Goal: Browse casually: Explore the website without a specific task or goal

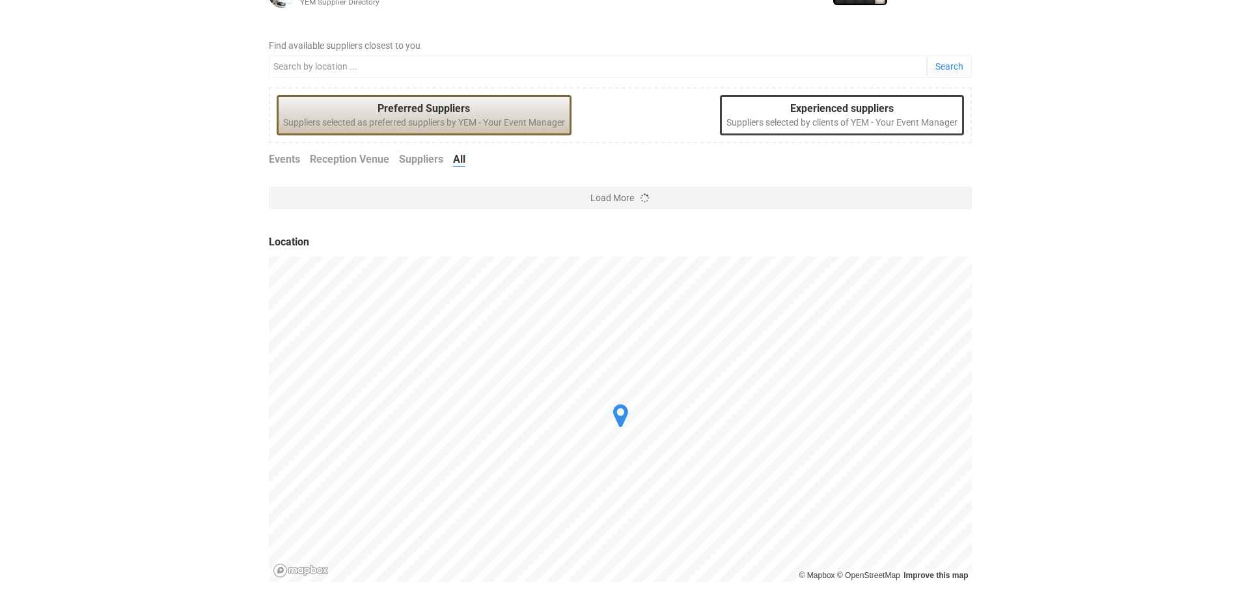
scroll to position [188, 0]
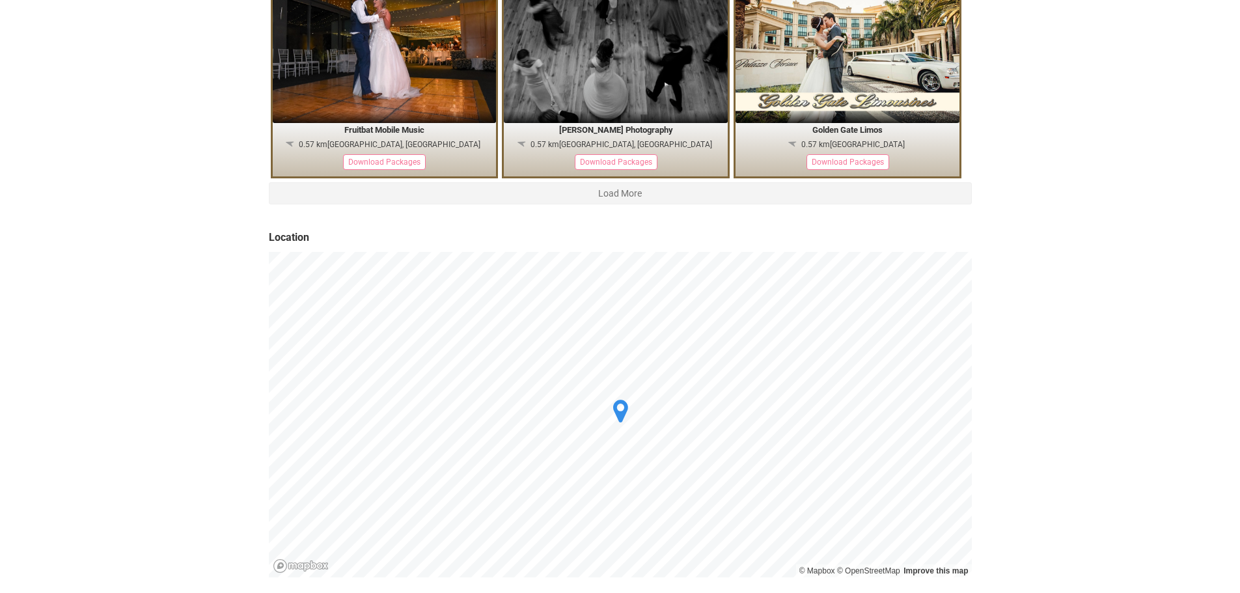
scroll to position [2425, 0]
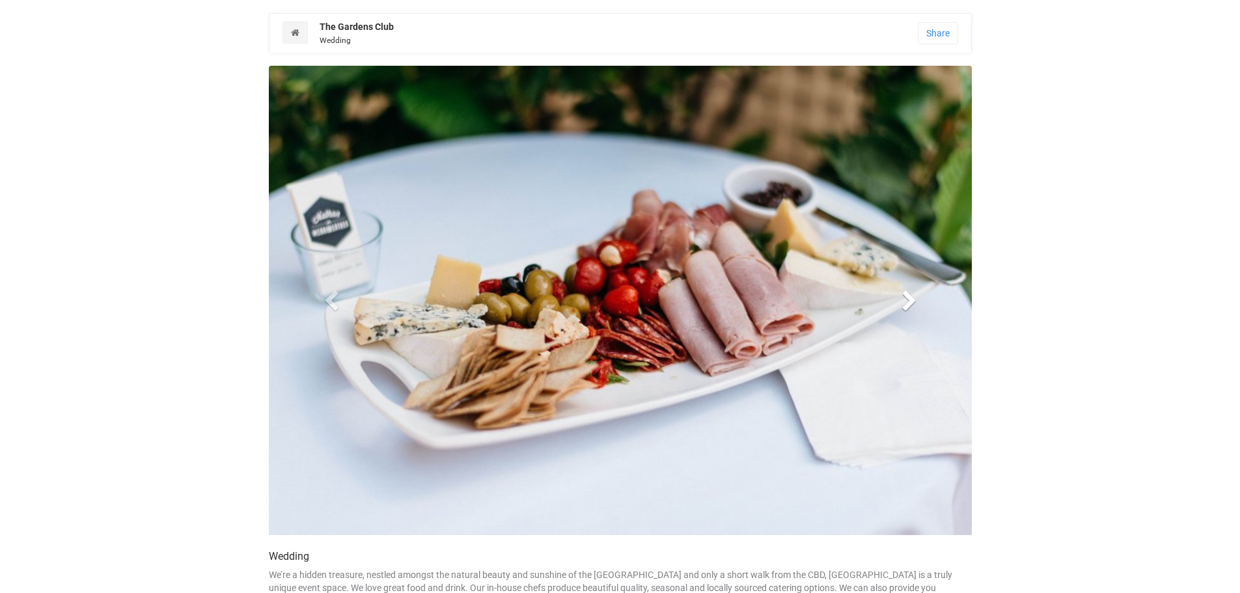
click at [910, 298] on span at bounding box center [910, 300] width 20 height 20
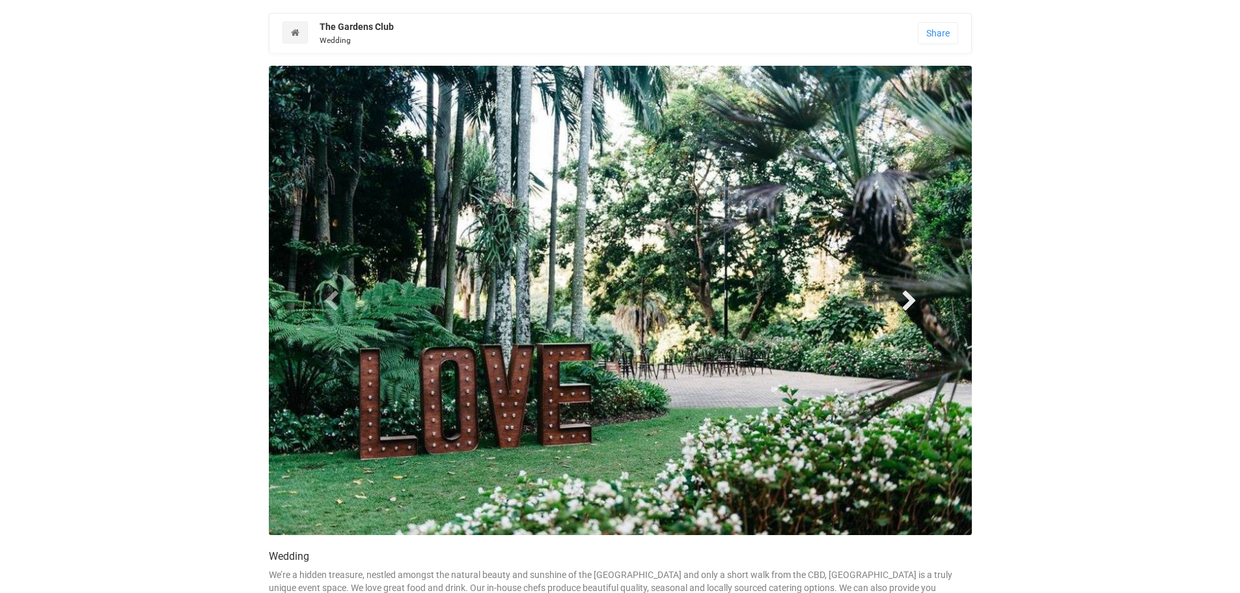
click at [910, 298] on span at bounding box center [910, 300] width 20 height 20
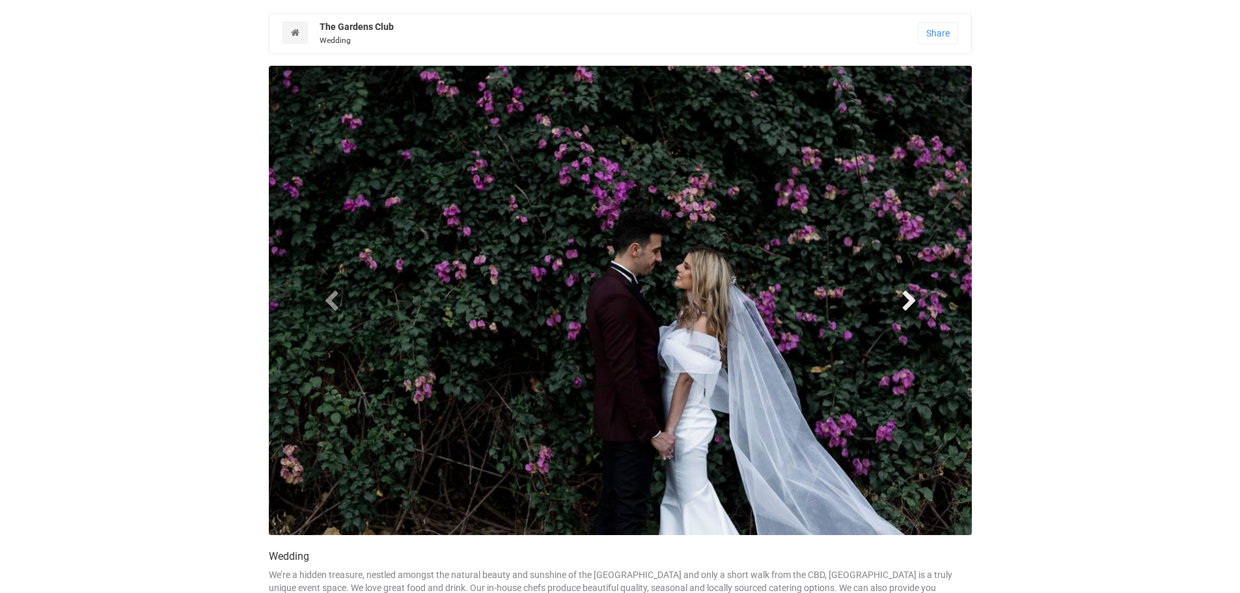
click at [910, 298] on span at bounding box center [910, 300] width 20 height 20
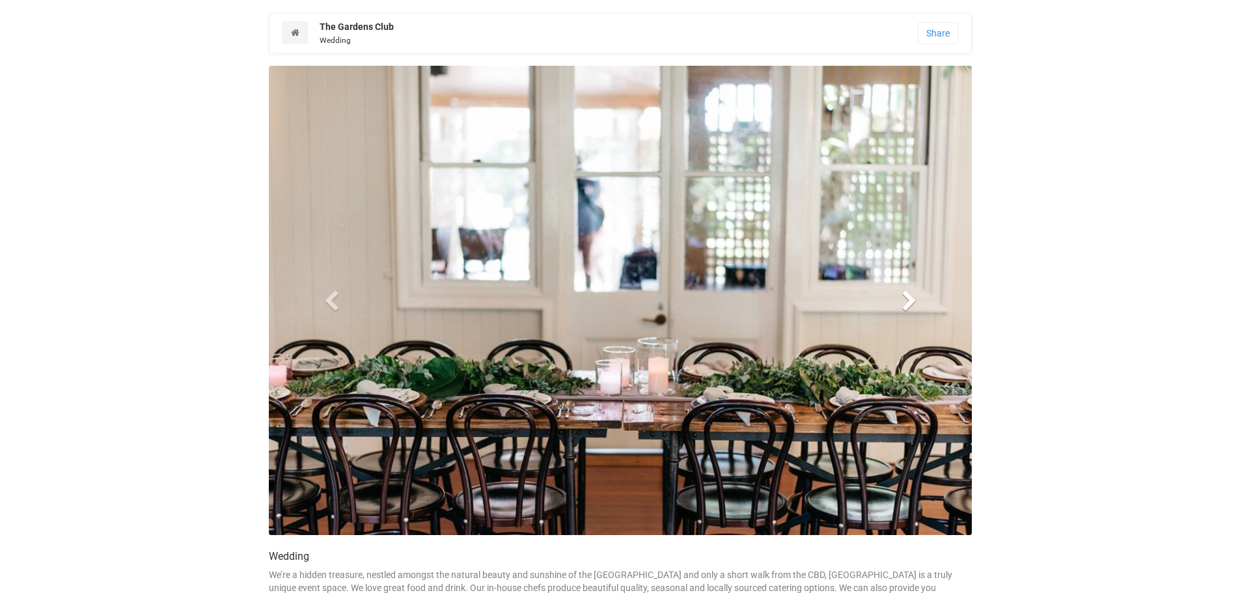
click at [910, 298] on span at bounding box center [910, 300] width 20 height 20
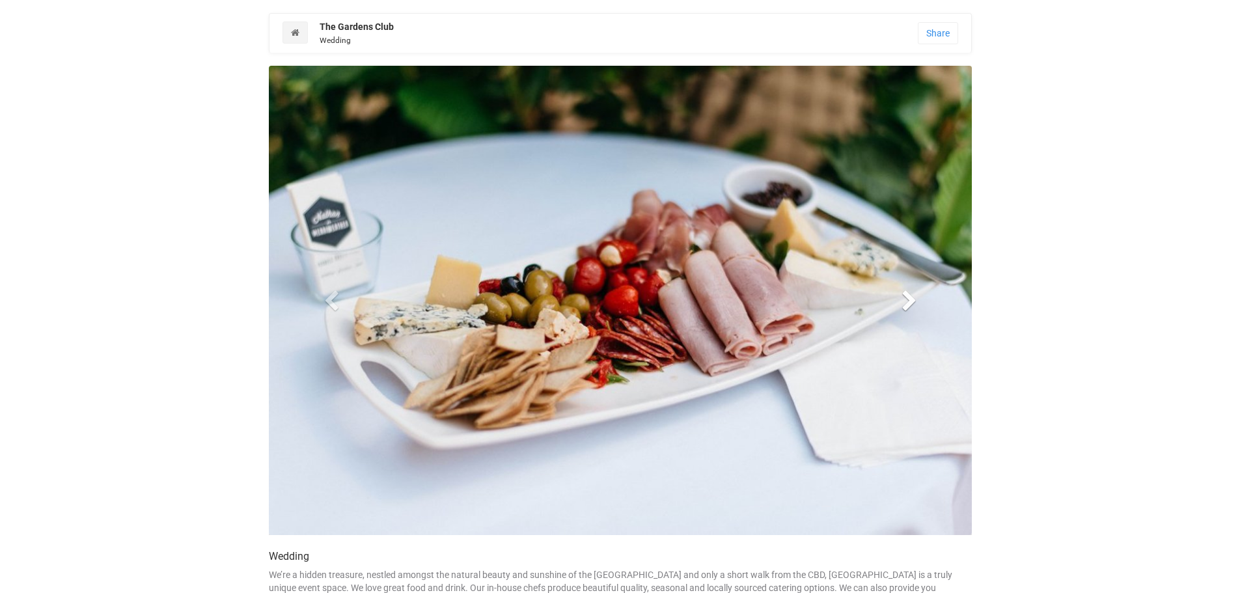
click at [906, 301] on span at bounding box center [910, 300] width 20 height 20
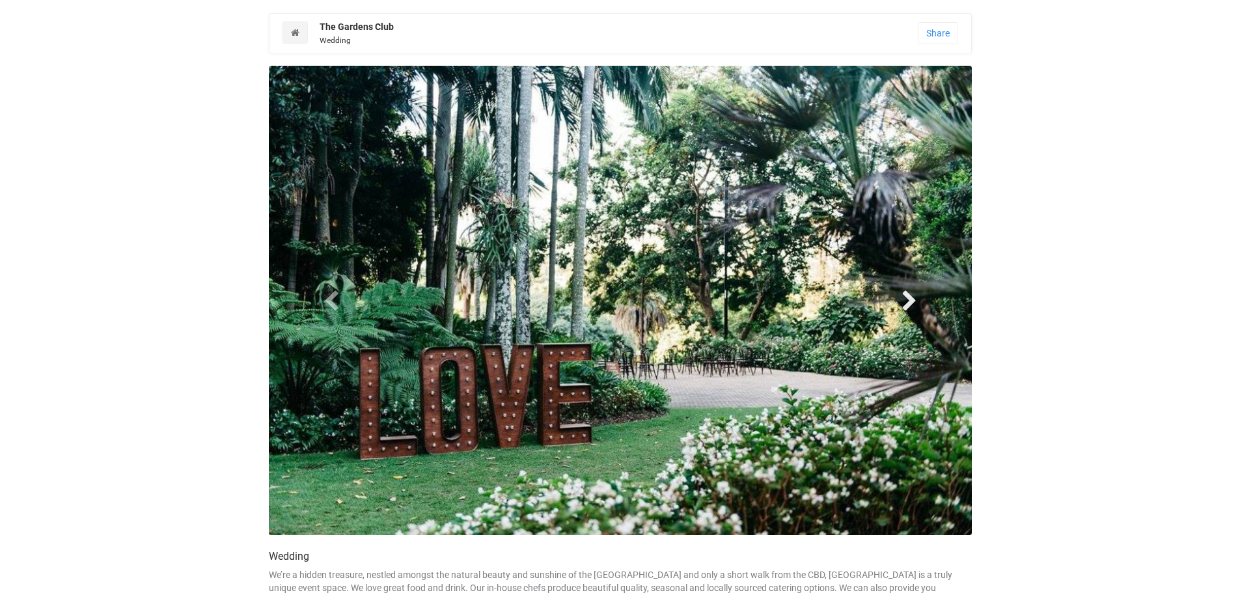
click at [906, 301] on span at bounding box center [910, 300] width 20 height 20
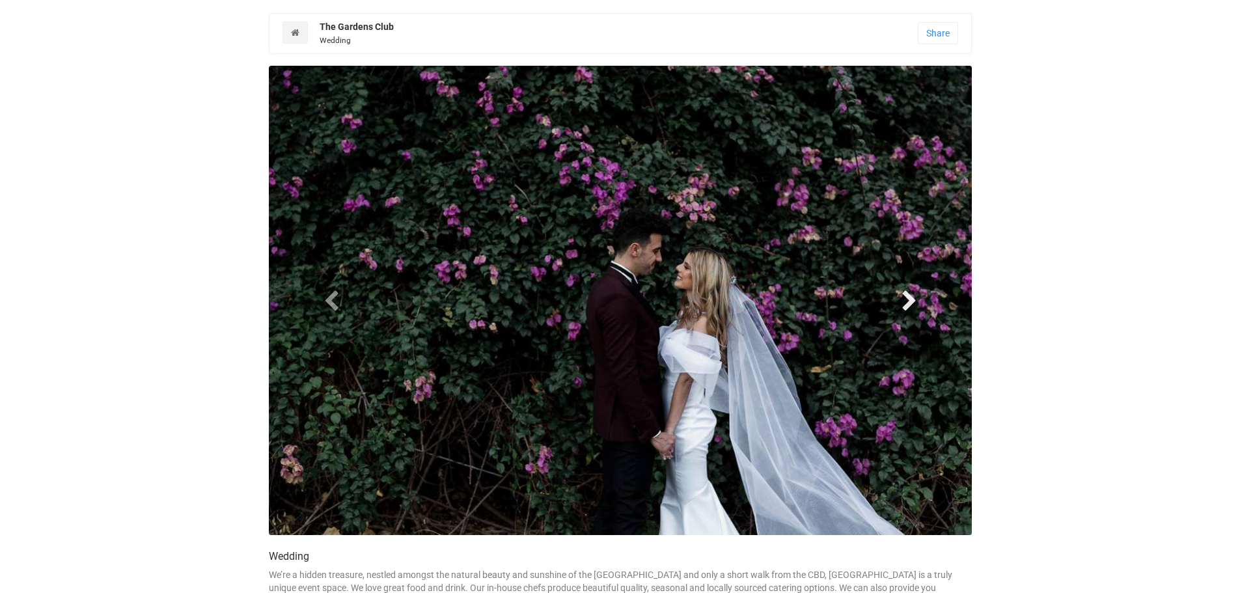
click at [906, 301] on span at bounding box center [910, 300] width 20 height 20
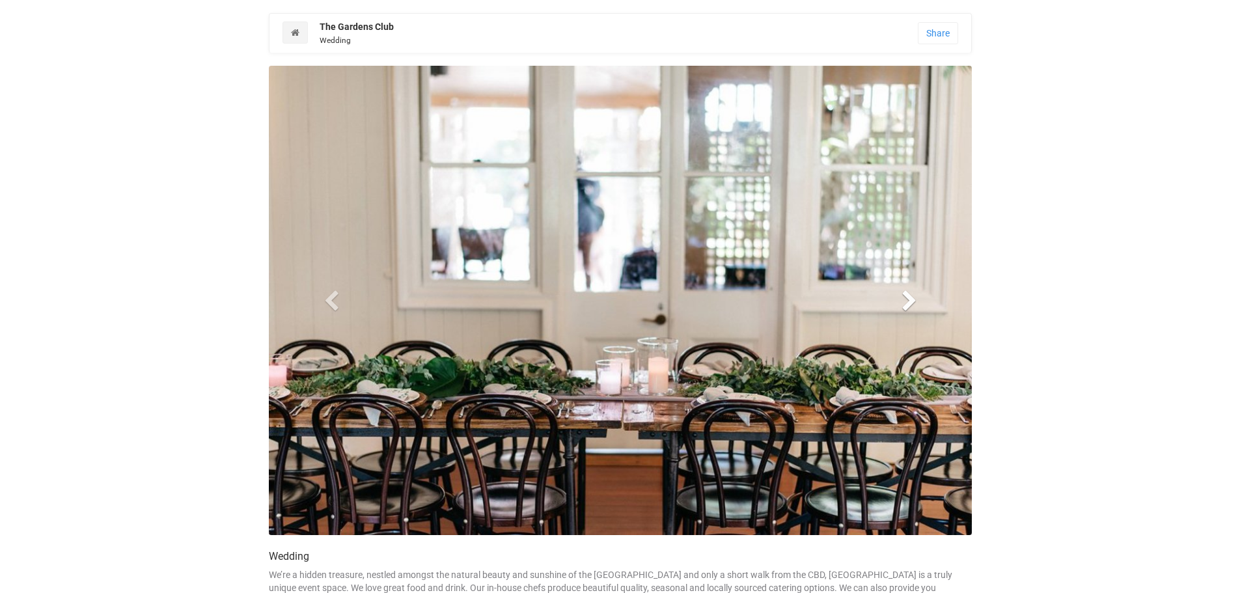
click at [906, 301] on span at bounding box center [910, 300] width 20 height 20
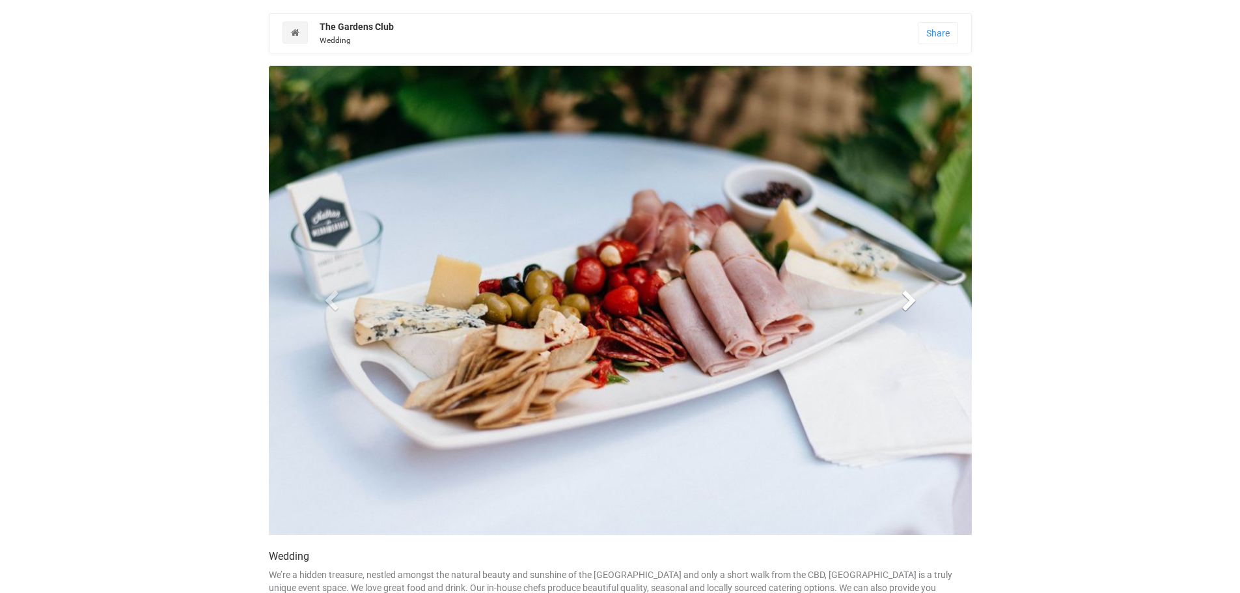
click at [906, 301] on span at bounding box center [910, 300] width 20 height 20
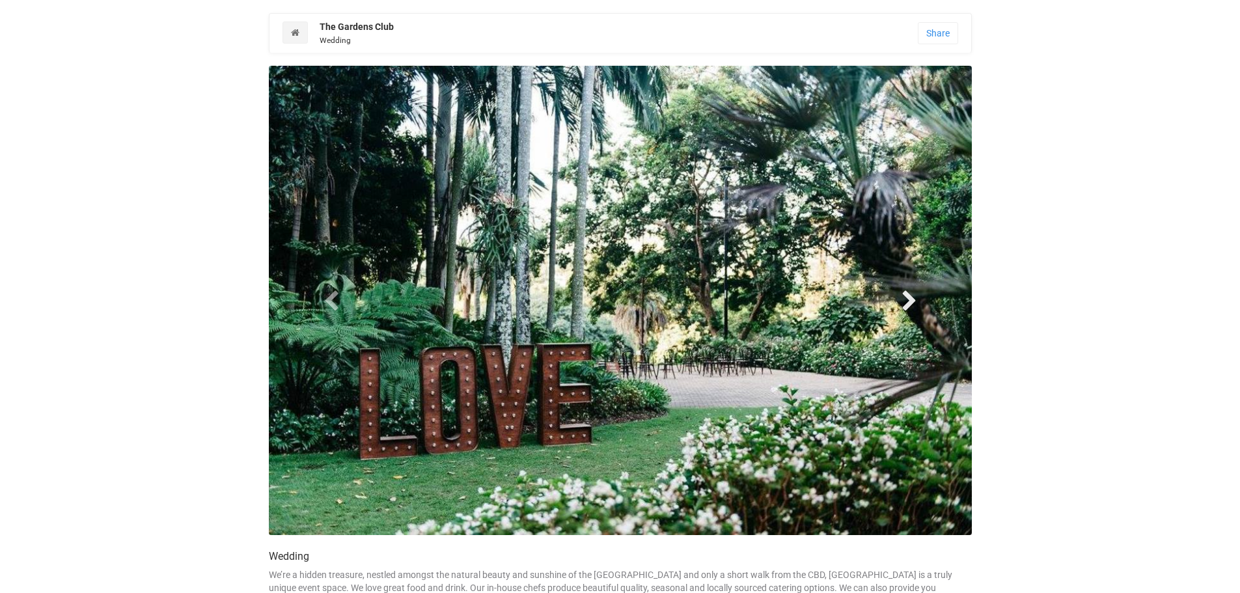
click at [906, 301] on span at bounding box center [910, 300] width 20 height 20
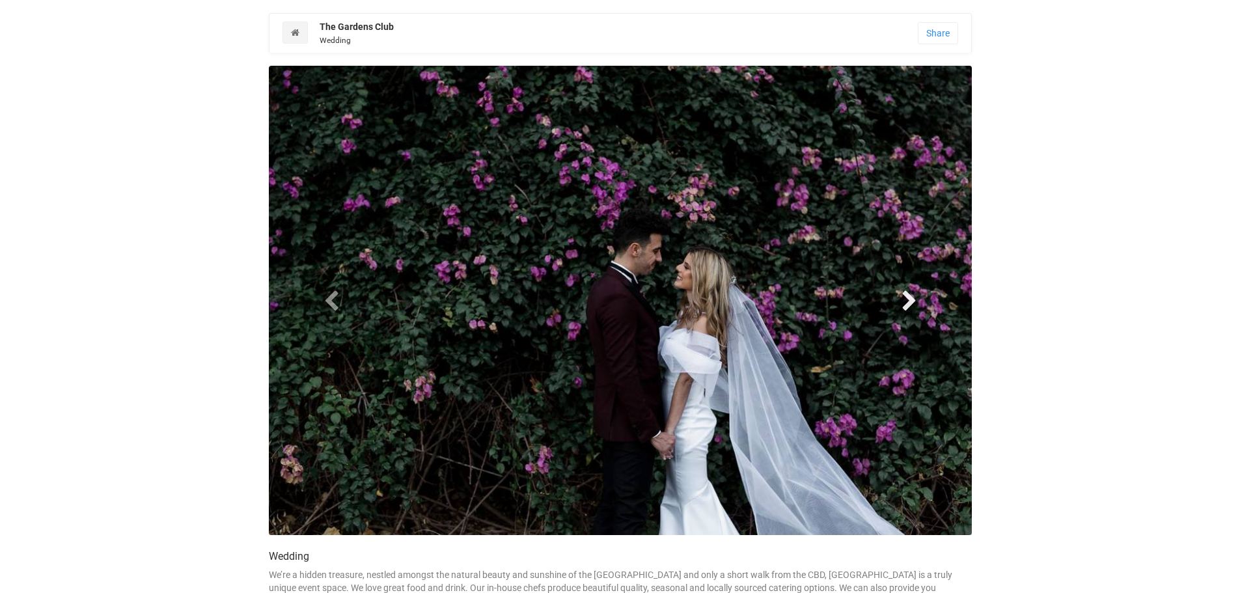
click at [906, 301] on span at bounding box center [910, 300] width 20 height 20
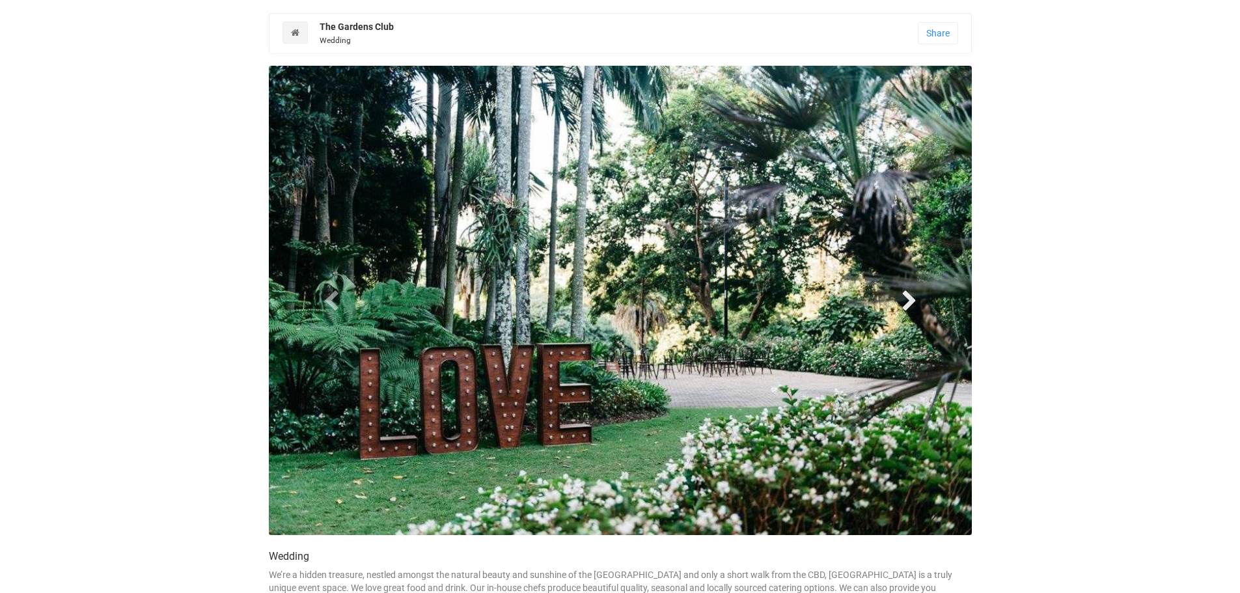
click at [906, 301] on span at bounding box center [910, 300] width 20 height 20
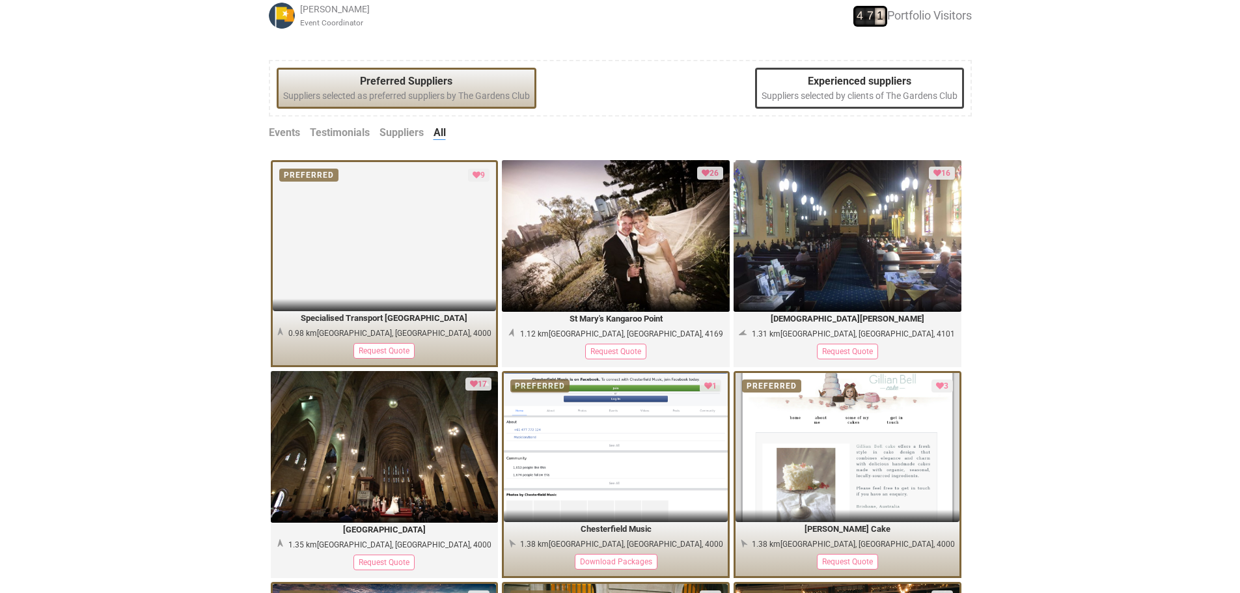
scroll to position [586, 0]
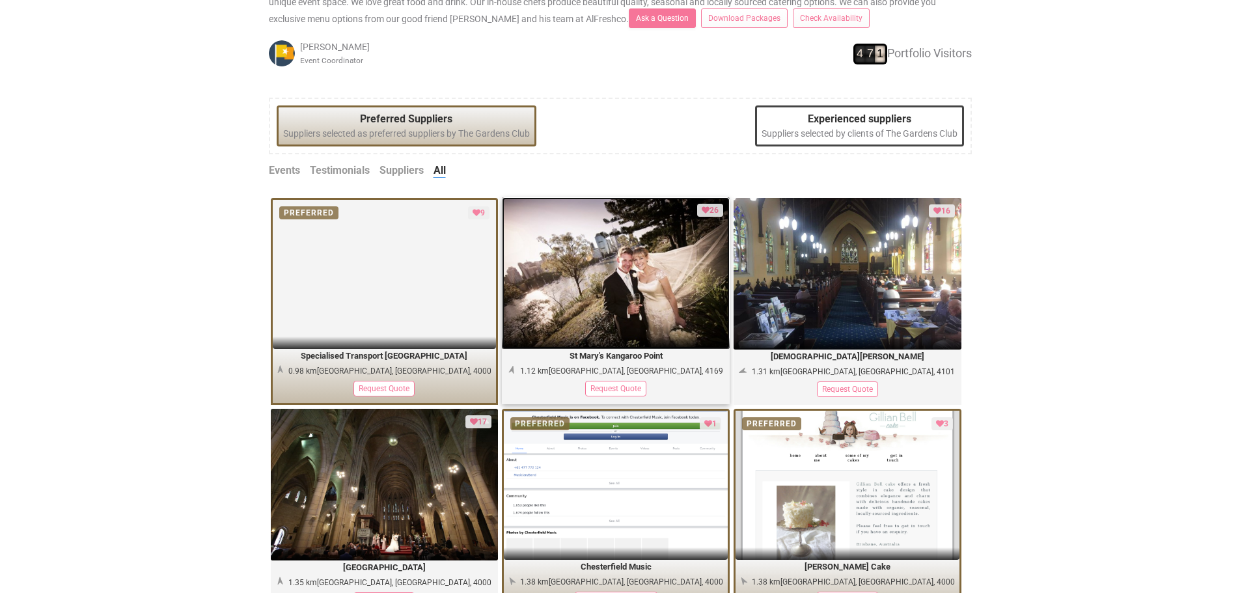
click at [596, 331] on img at bounding box center [616, 273] width 228 height 152
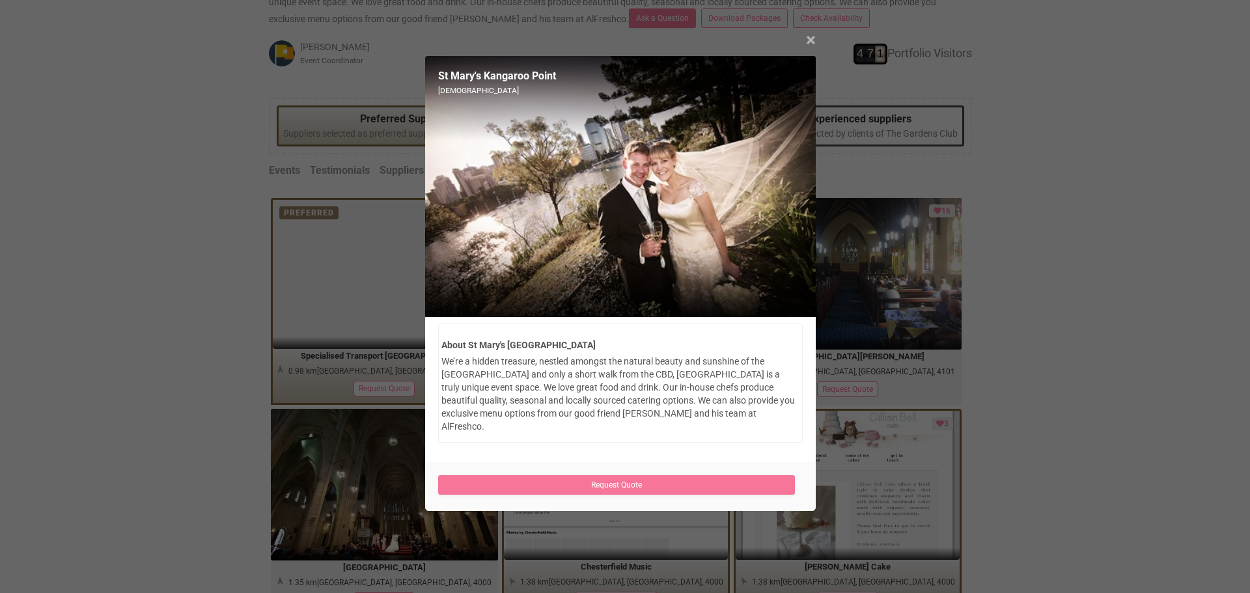
click at [811, 38] on span "×" at bounding box center [811, 39] width 10 height 21
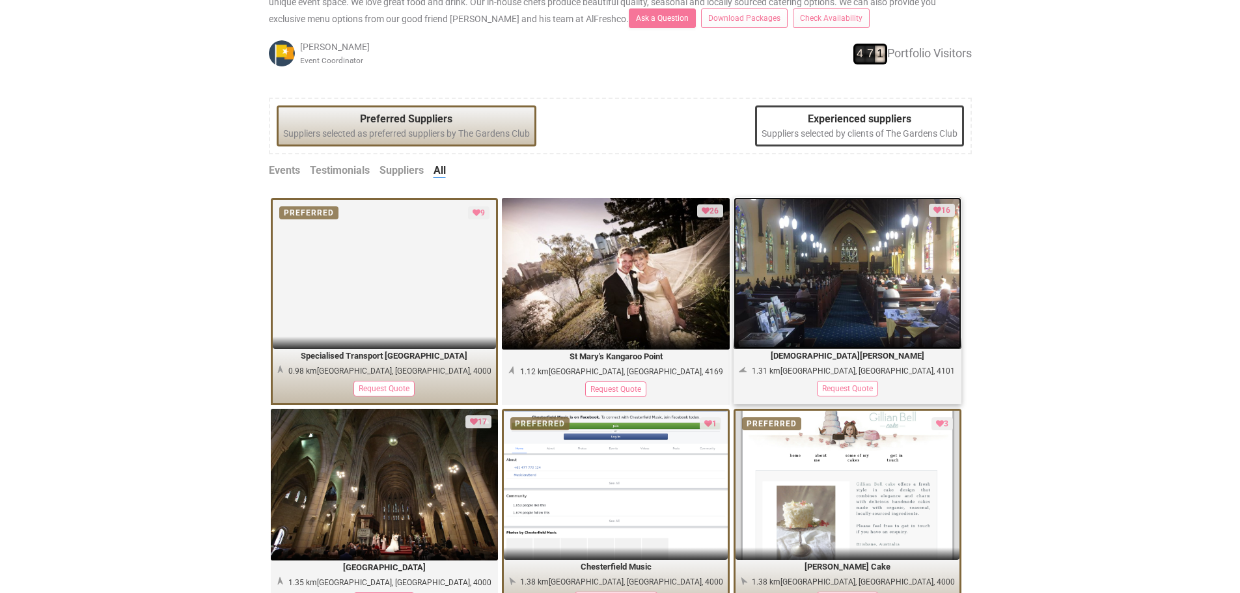
click at [803, 301] on img at bounding box center [848, 273] width 228 height 152
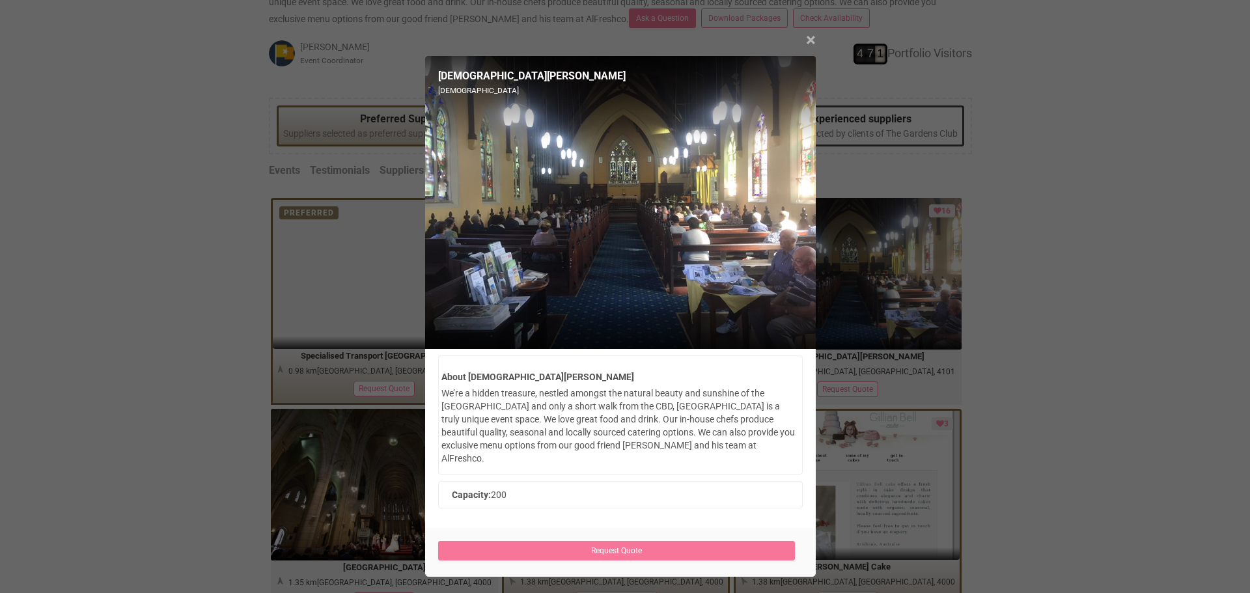
click at [807, 40] on span "×" at bounding box center [811, 39] width 10 height 21
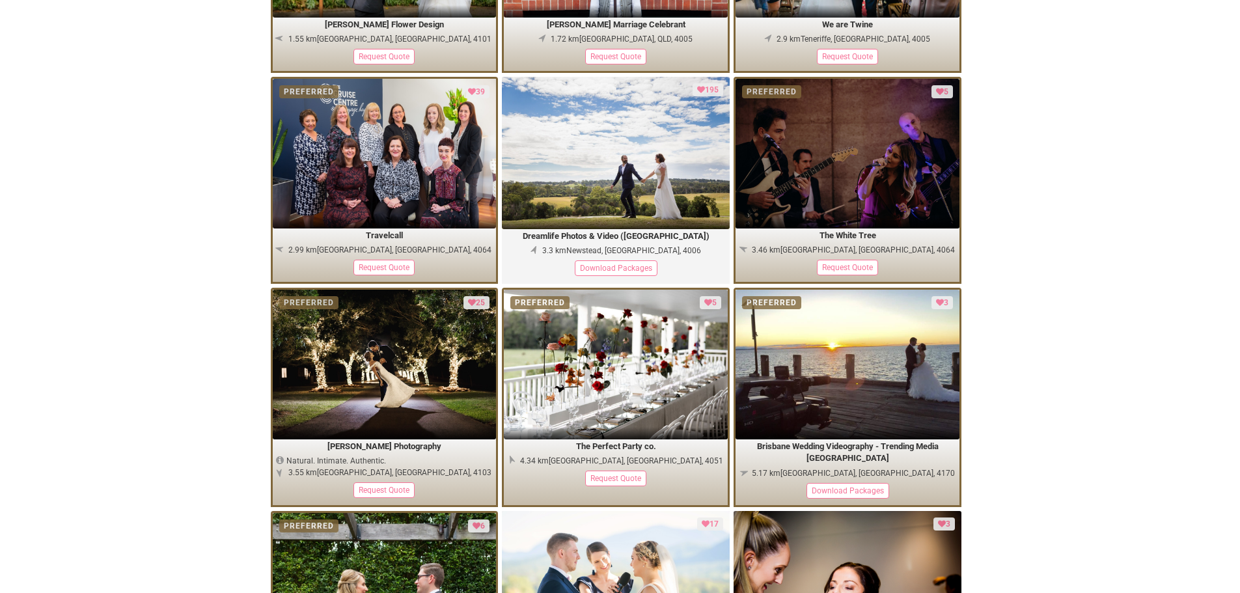
scroll to position [1628, 0]
